Goal: Task Accomplishment & Management: Use online tool/utility

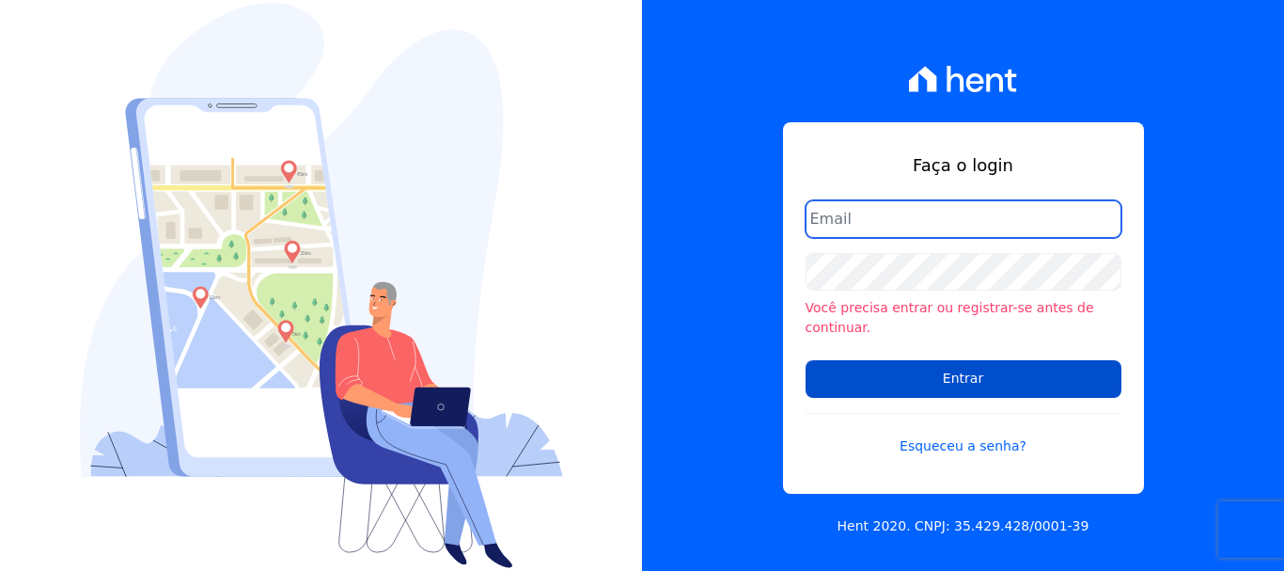
type input "administrativo@valeincorp.com.br"
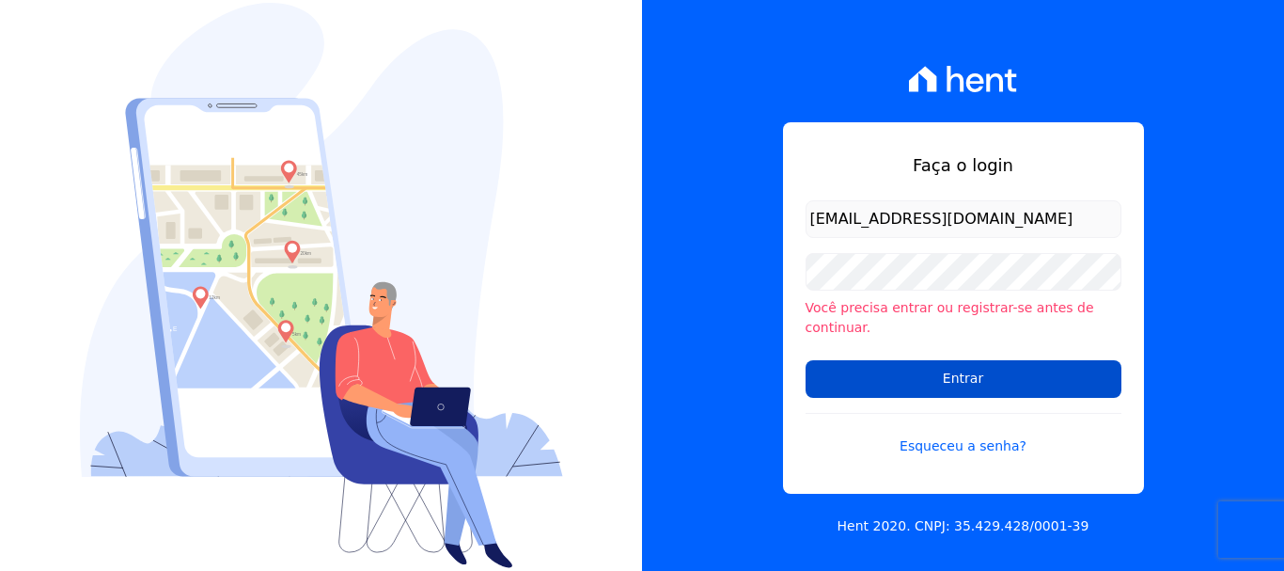
click at [887, 366] on input "Entrar" at bounding box center [964, 379] width 316 height 38
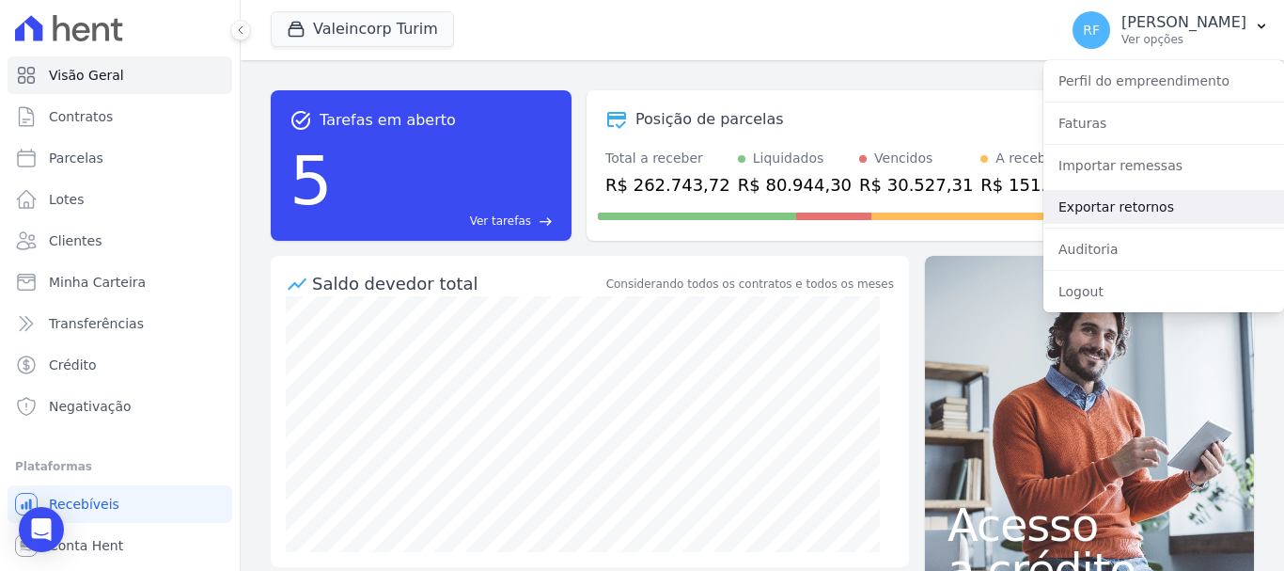
click at [1132, 214] on link "Exportar retornos" at bounding box center [1164, 207] width 241 height 34
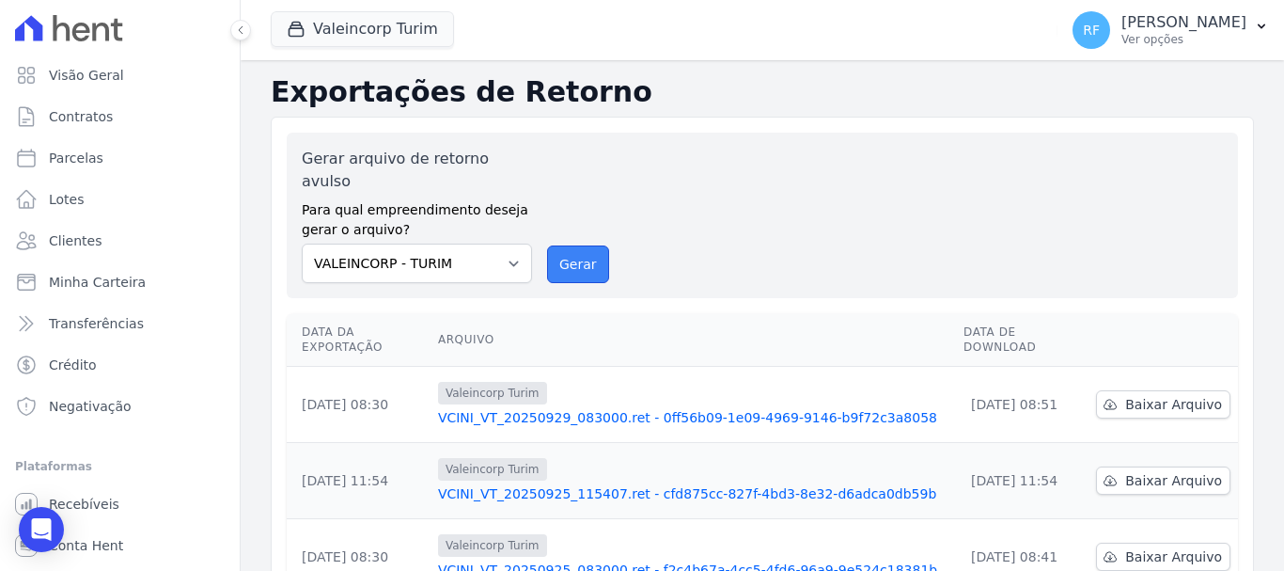
click at [567, 245] on button "Gerar" at bounding box center [578, 264] width 62 height 38
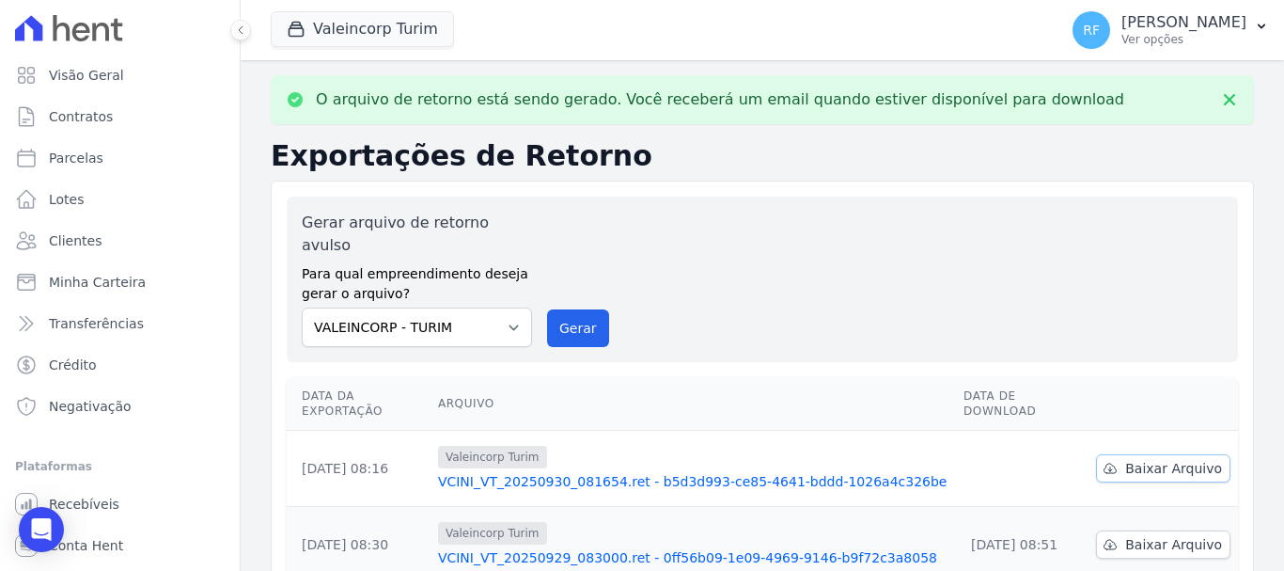
click at [1113, 461] on icon at bounding box center [1110, 468] width 15 height 15
